Goal: Navigation & Orientation: Find specific page/section

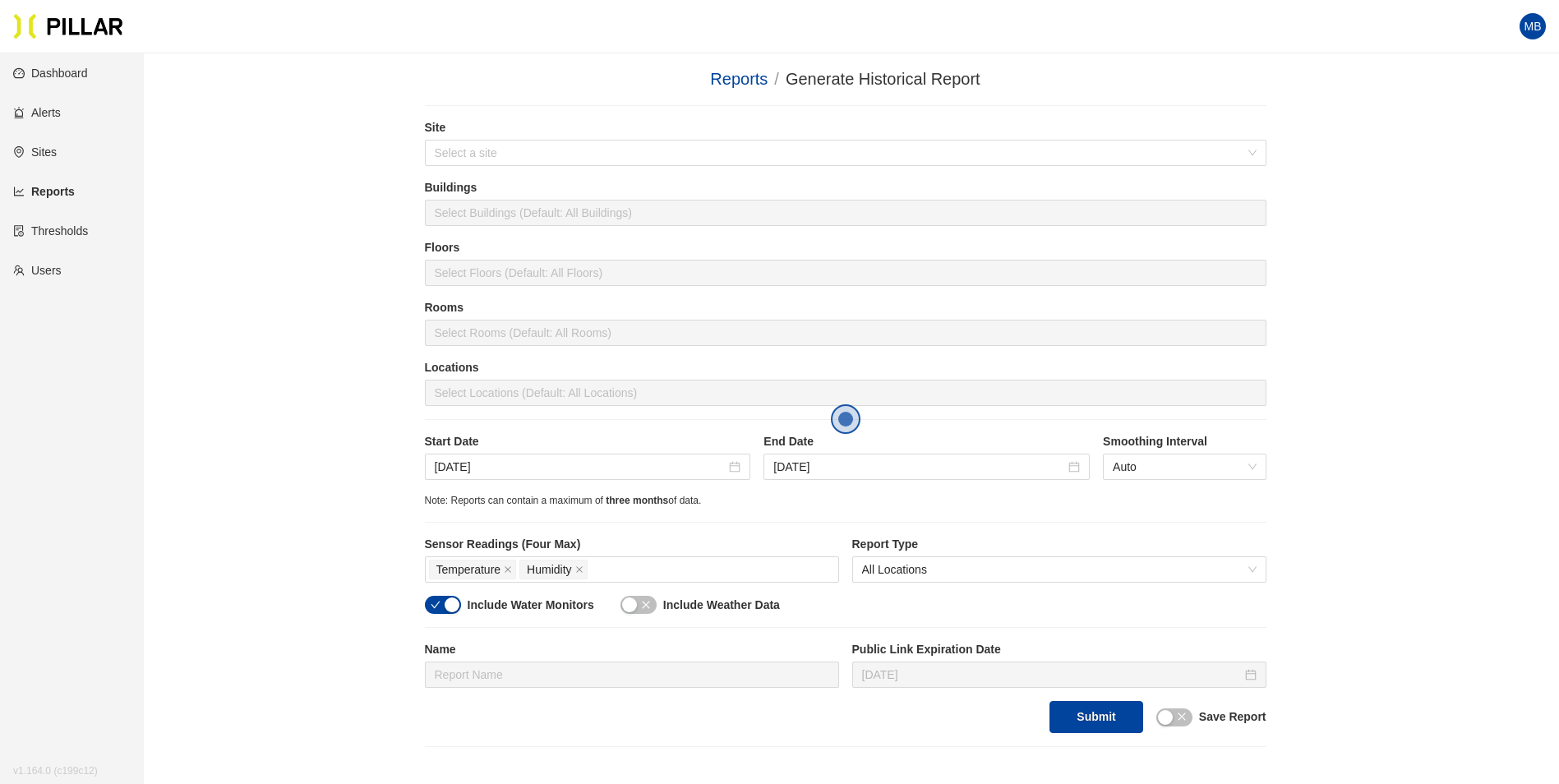
scroll to position [226, 0]
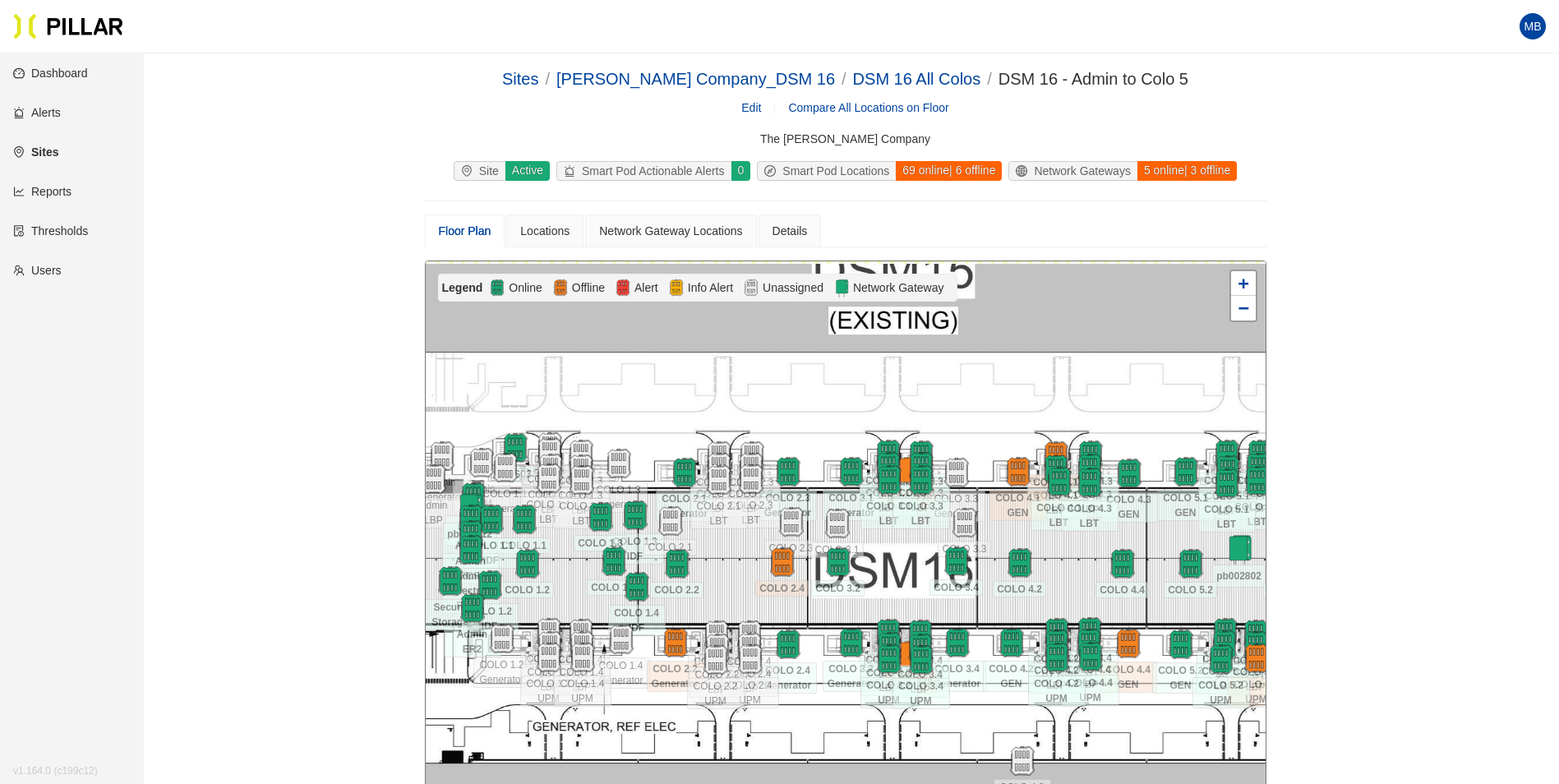
scroll to position [159, 0]
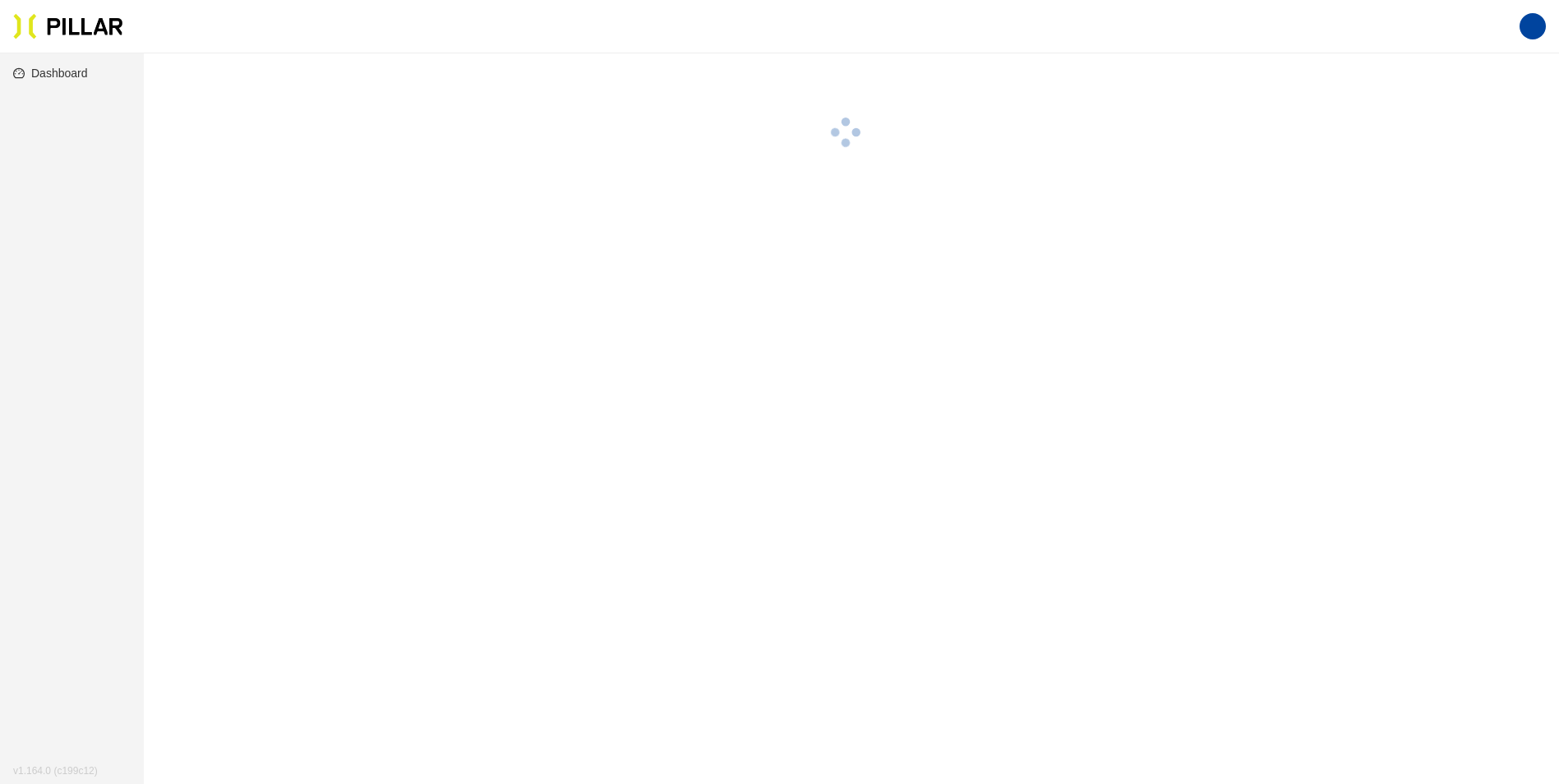
scroll to position [53, 0]
